Goal: Information Seeking & Learning: Check status

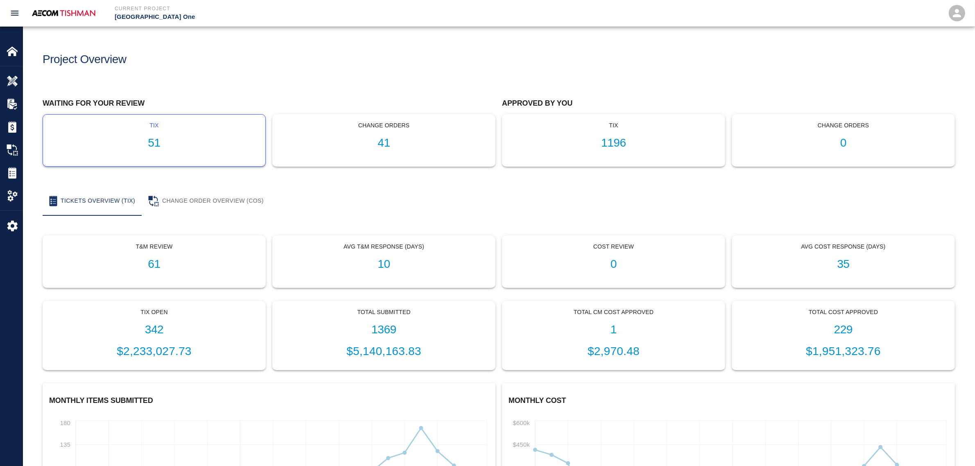
click at [128, 145] on h1 "51" at bounding box center [154, 143] width 209 height 14
click at [18, 80] on img at bounding box center [12, 80] width 11 height 11
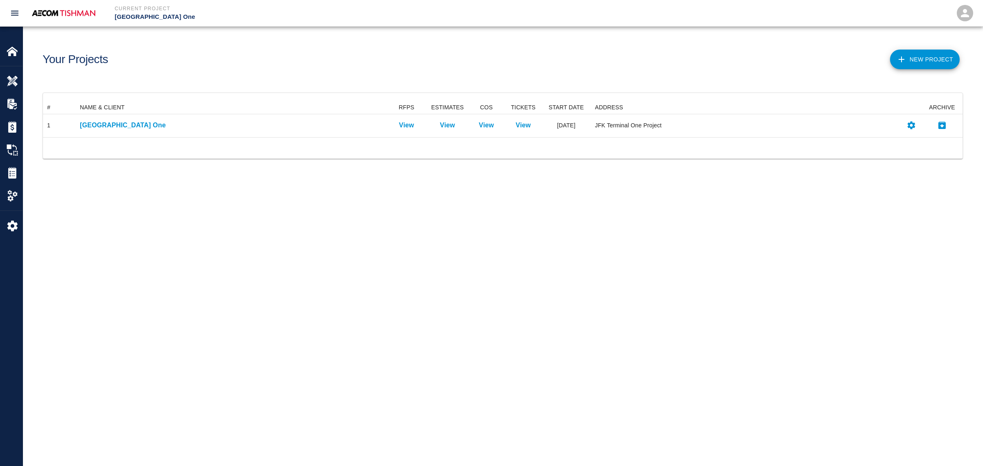
click at [101, 140] on div at bounding box center [502, 147] width 919 height 21
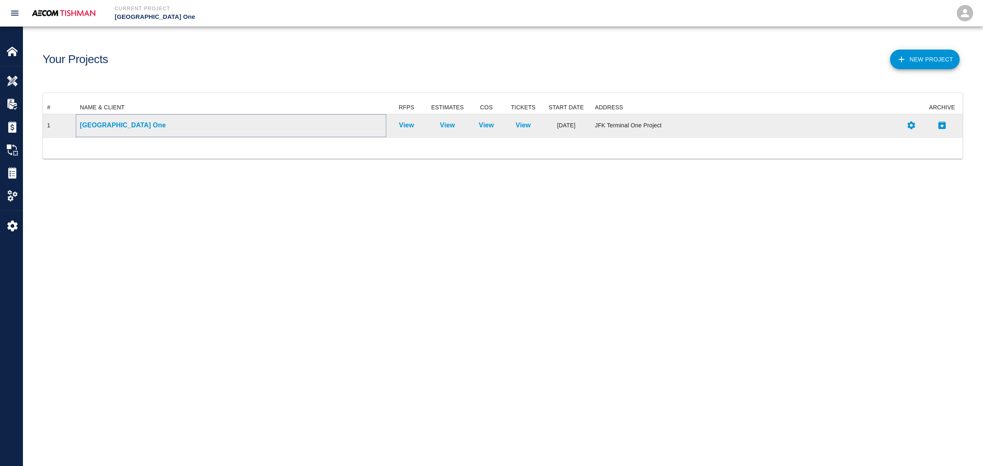
click at [103, 126] on p "[GEOGRAPHIC_DATA] One" at bounding box center [231, 125] width 302 height 10
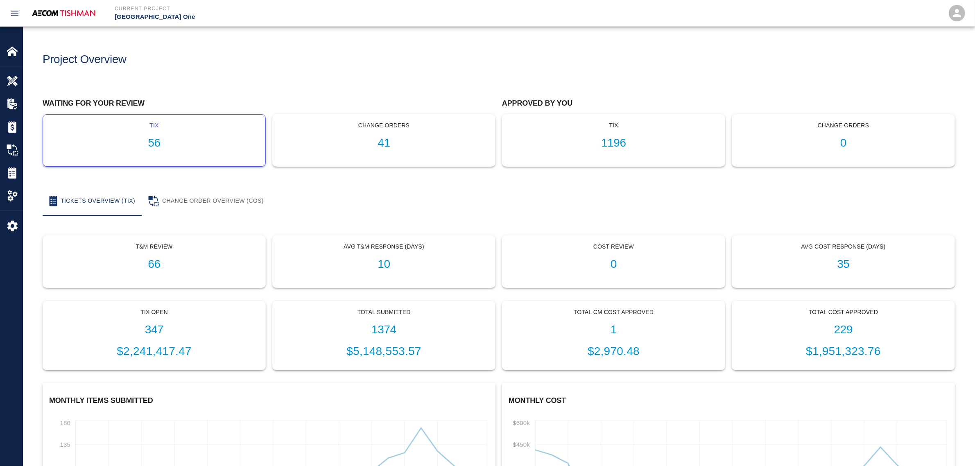
click at [151, 144] on h1 "56" at bounding box center [154, 143] width 209 height 14
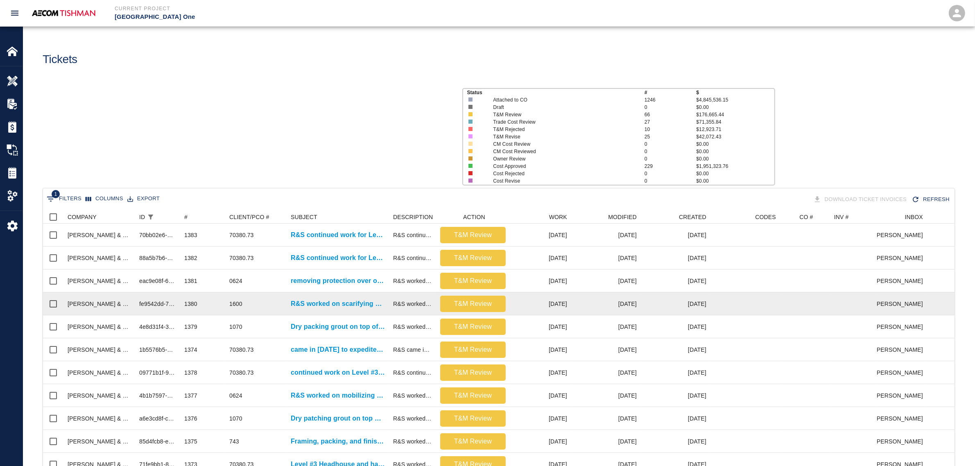
scroll to position [471, 903]
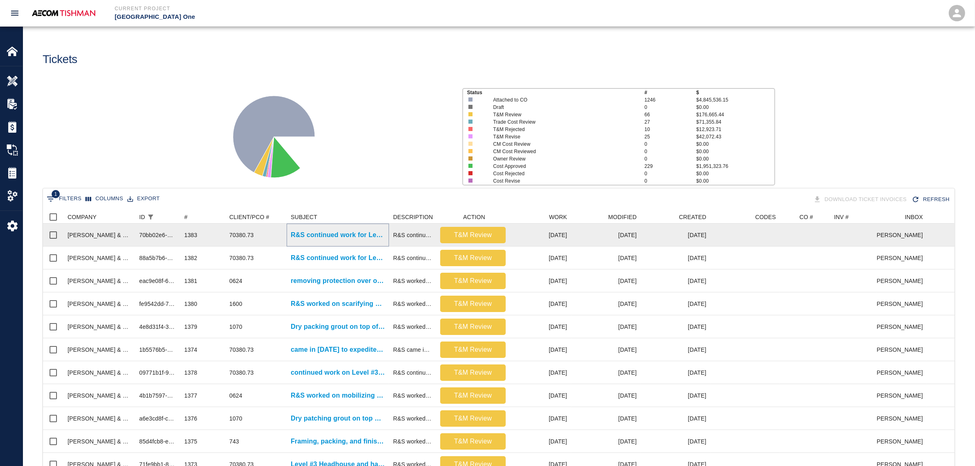
click at [315, 238] on p "R&S continued work for Level #3 Headhouse installing Styrofoam underneath [PERS…" at bounding box center [338, 235] width 94 height 10
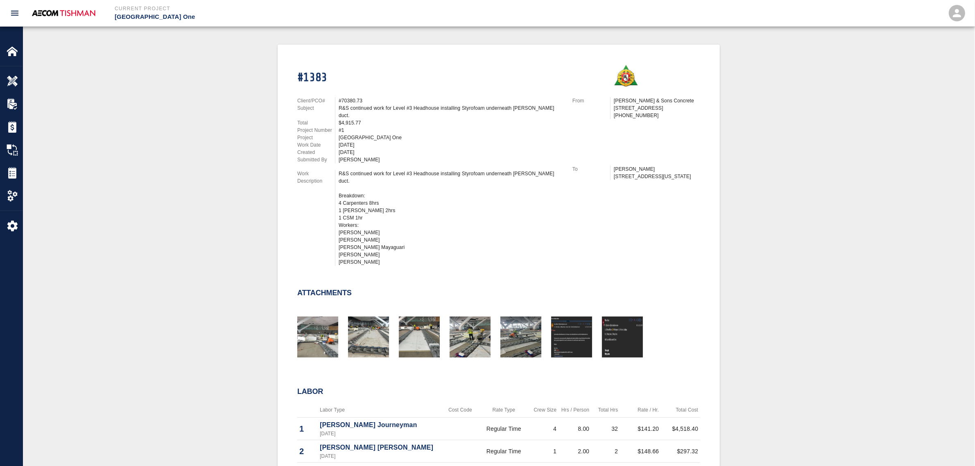
scroll to position [154, 0]
